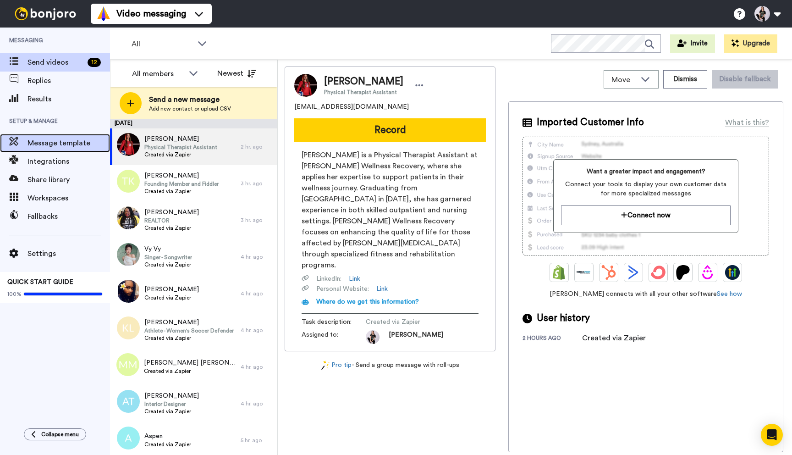
click at [67, 144] on span "Message template" at bounding box center [68, 142] width 82 height 11
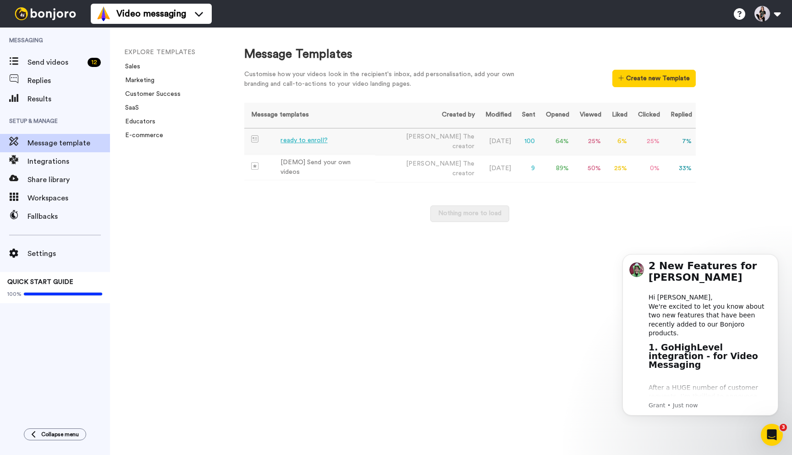
click at [365, 139] on td "ready to enroll?" at bounding box center [310, 140] width 132 height 25
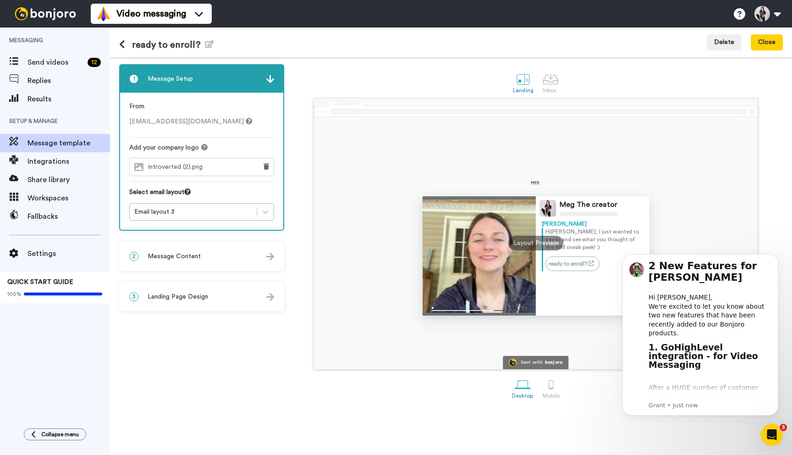
click at [174, 253] on span "Message Content" at bounding box center [174, 256] width 53 height 9
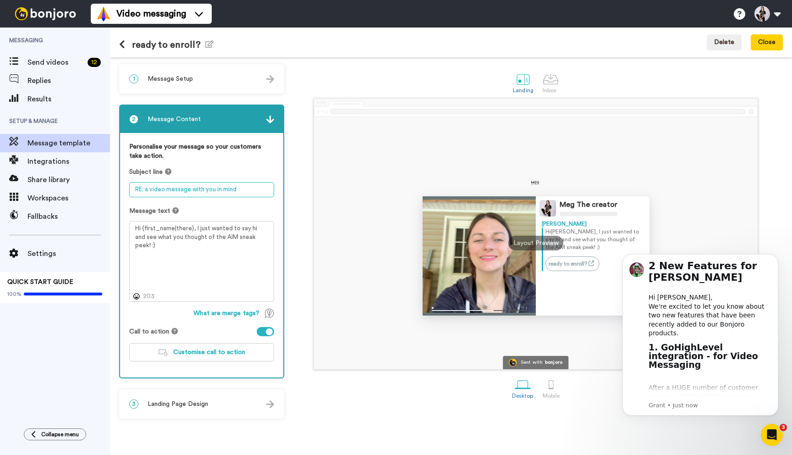
click at [237, 186] on textarea "RE: a video message with you in mind" at bounding box center [201, 189] width 145 height 15
click at [253, 187] on textarea "RE: a video message with you in mind" at bounding box center [201, 189] width 145 height 15
drag, startPoint x: 248, startPoint y: 188, endPoint x: 193, endPoint y: 188, distance: 54.5
click at [193, 188] on textarea "RE: a video message with you in mind" at bounding box center [201, 189] width 145 height 15
type textarea "RE: a video message from meg"
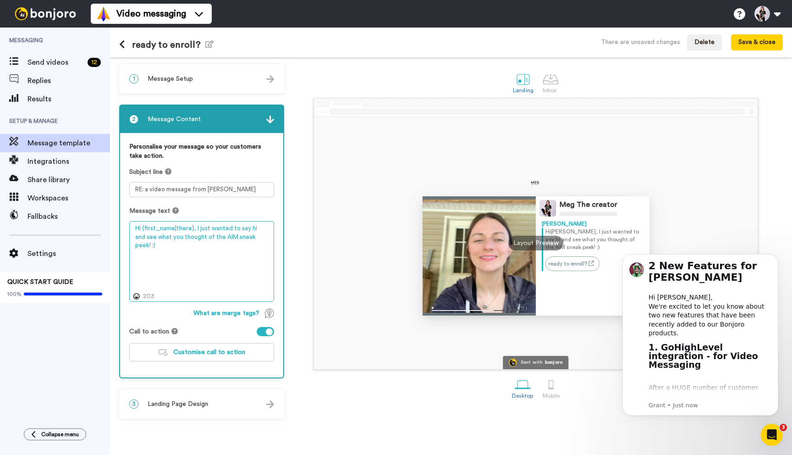
click at [205, 262] on textarea "Hi {first_name|there}, I just wanted to say hi and see what you thought of the …" at bounding box center [201, 261] width 145 height 81
click at [202, 346] on button "Customise call to action" at bounding box center [201, 352] width 145 height 18
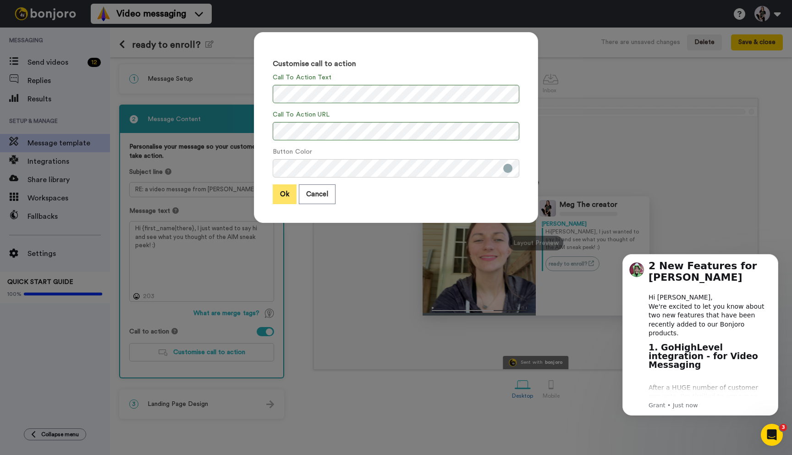
click at [277, 194] on button "Ok" at bounding box center [285, 194] width 24 height 20
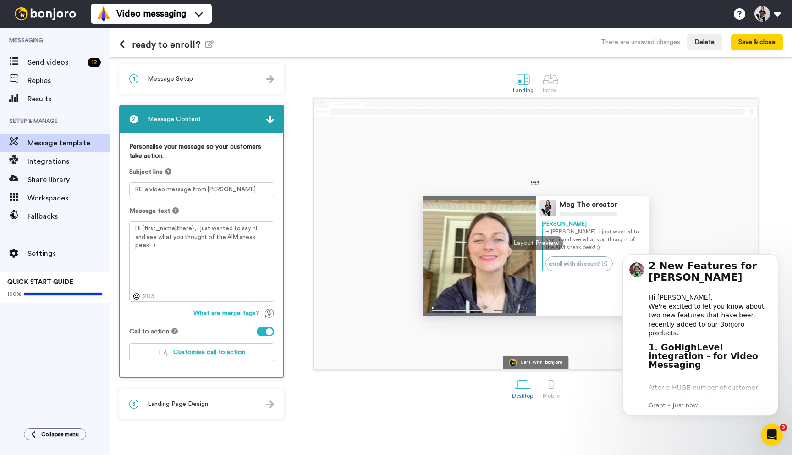
click at [194, 80] on div "1 Message Setup" at bounding box center [201, 78] width 163 height 27
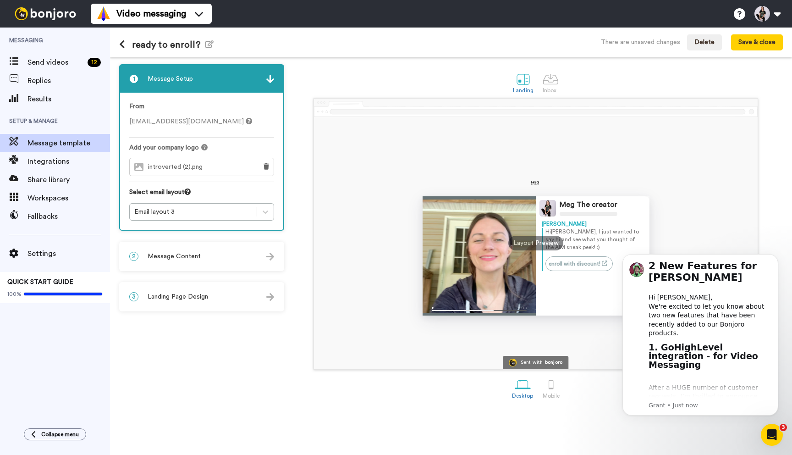
click at [183, 300] on span "Landing Page Design" at bounding box center [178, 296] width 60 height 9
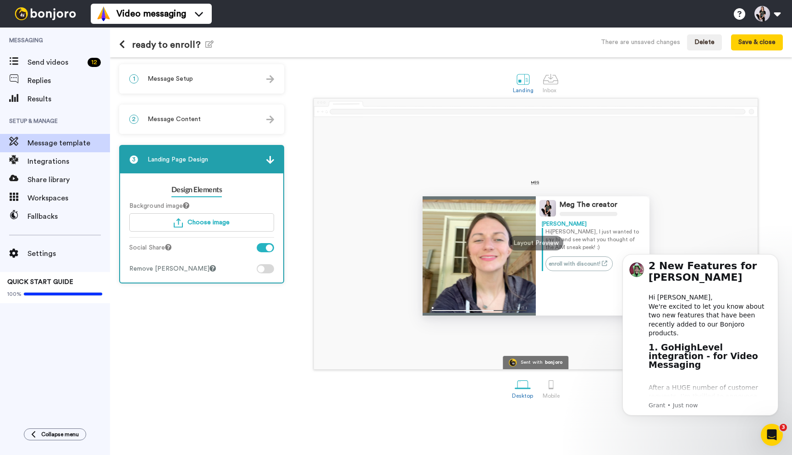
click at [203, 114] on div "2 Message Content" at bounding box center [201, 118] width 163 height 27
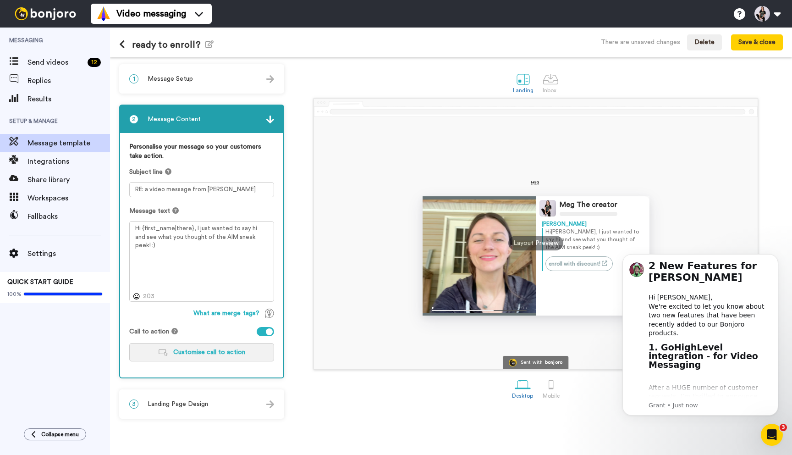
click at [210, 351] on span "Customise call to action" at bounding box center [209, 352] width 72 height 6
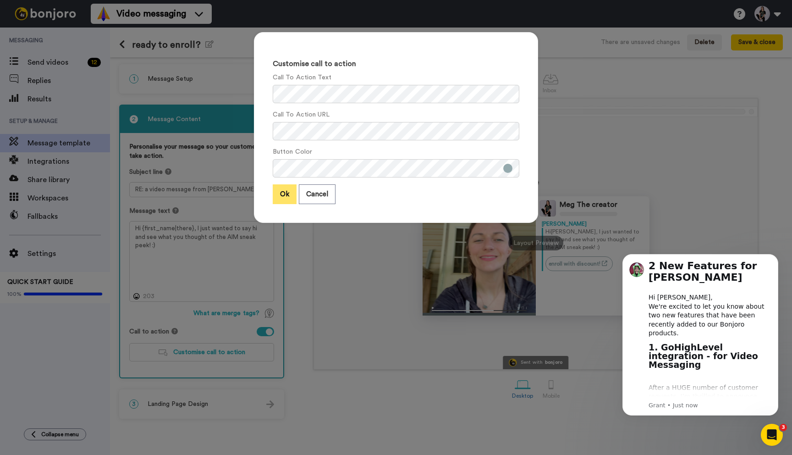
click at [283, 190] on button "Ok" at bounding box center [285, 194] width 24 height 20
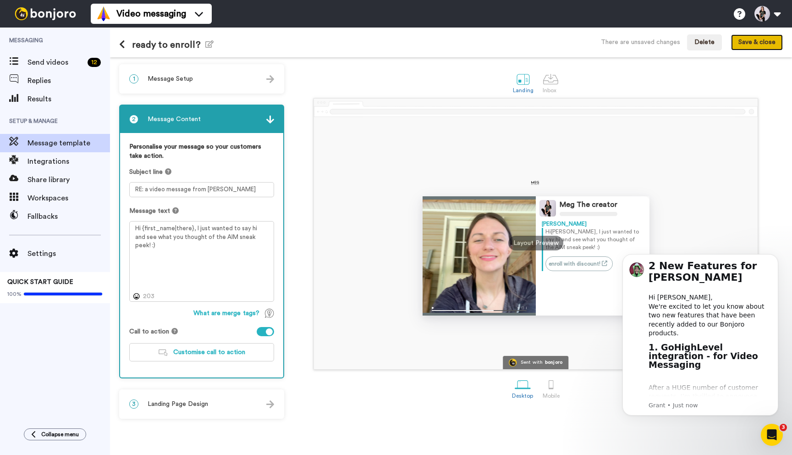
click at [750, 45] on button "Save & close" at bounding box center [757, 42] width 52 height 16
